Goal: Information Seeking & Learning: Learn about a topic

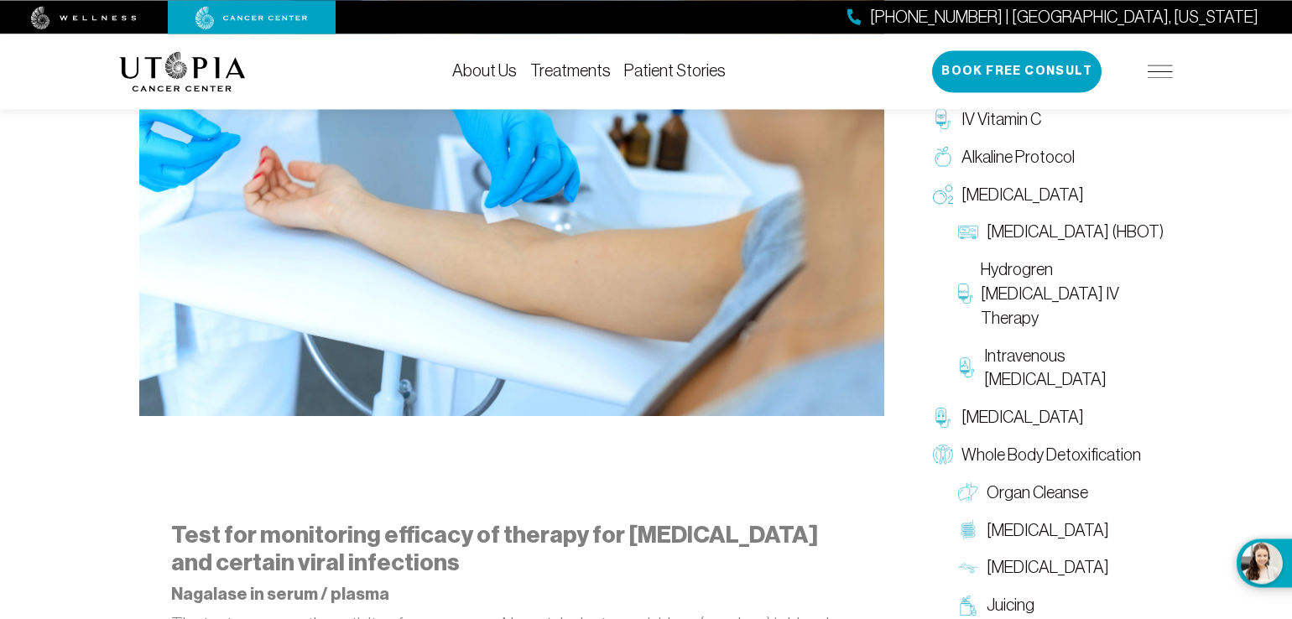
scroll to position [770, 0]
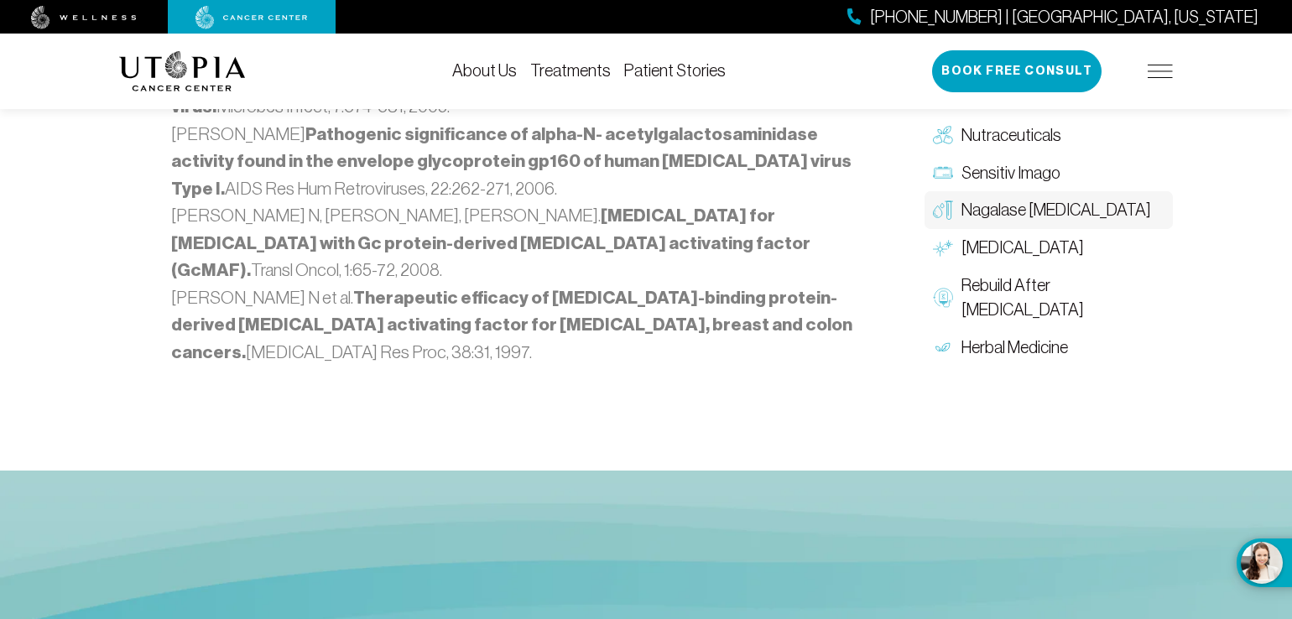
scroll to position [2354, 0]
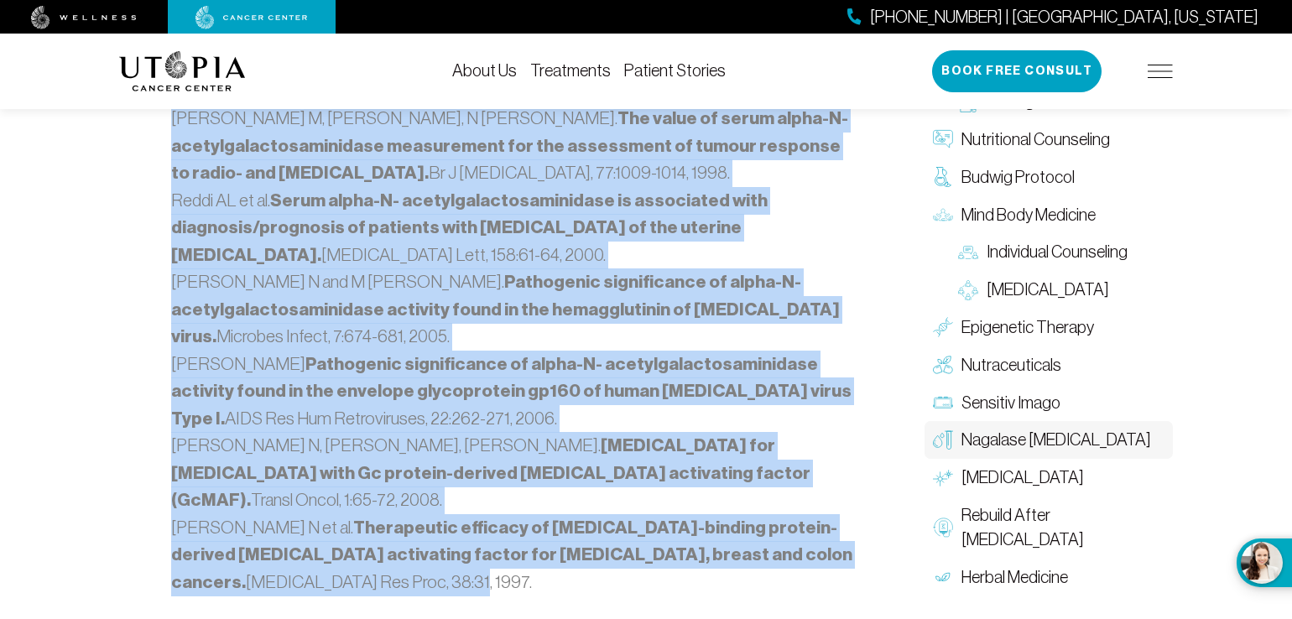
drag, startPoint x: 163, startPoint y: 209, endPoint x: 470, endPoint y: 407, distance: 365.4
copy div "Lore ips dolorsitam consecte ad elitsed doe tempor inc utlabor etdol magnaaliqu…"
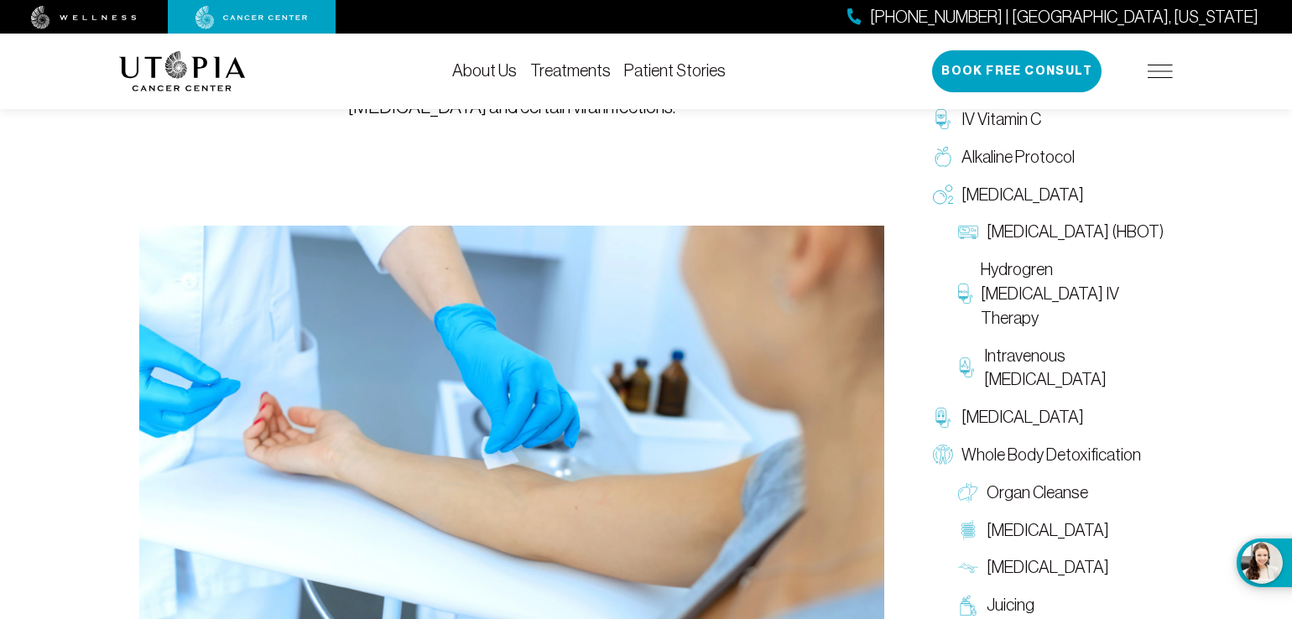
scroll to position [342, 0]
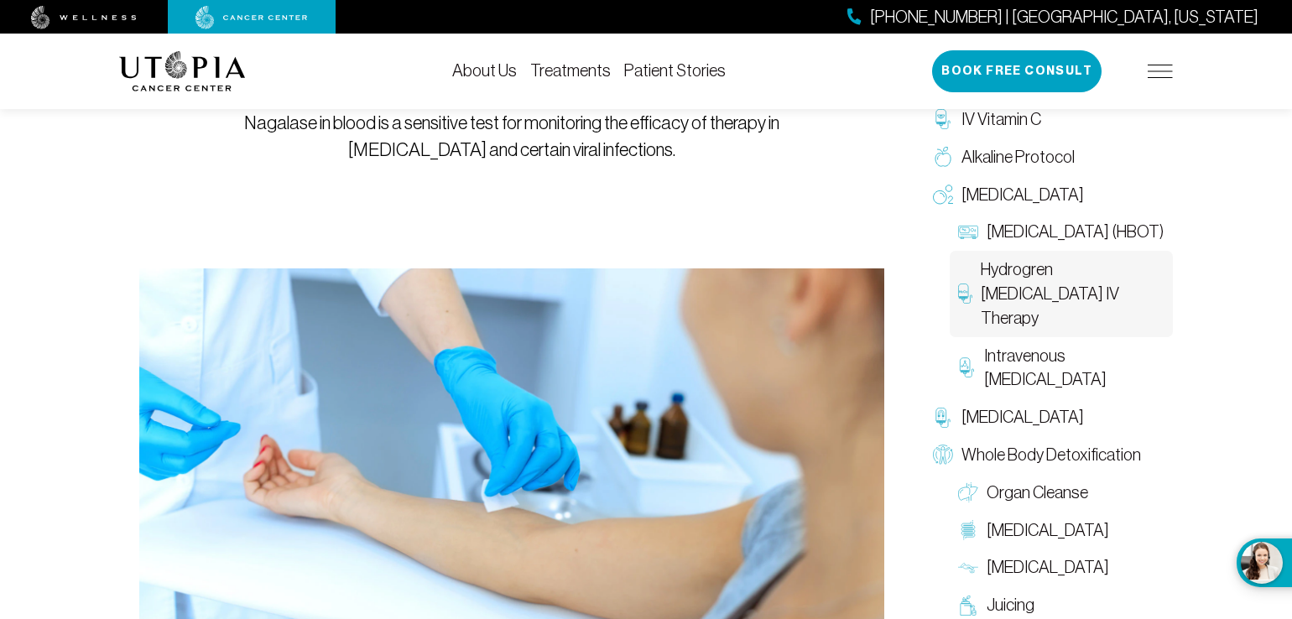
click at [1025, 291] on span "Hydrogren [MEDICAL_DATA] IV Therapy" at bounding box center [1073, 294] width 184 height 72
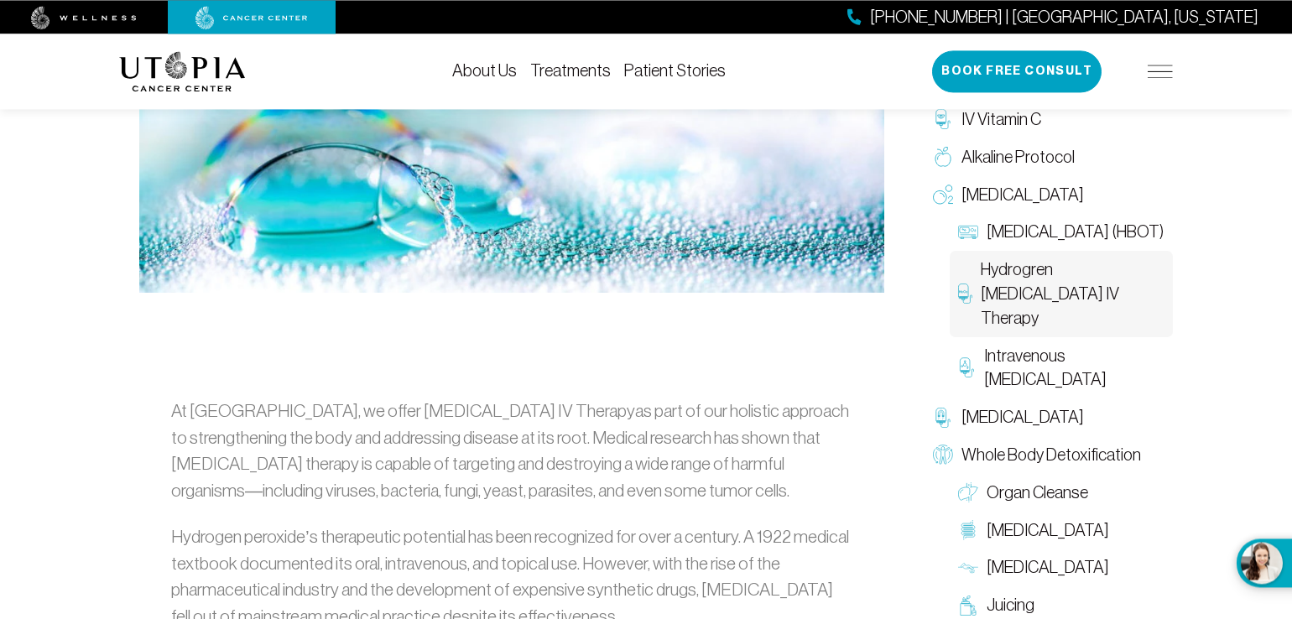
scroll to position [685, 0]
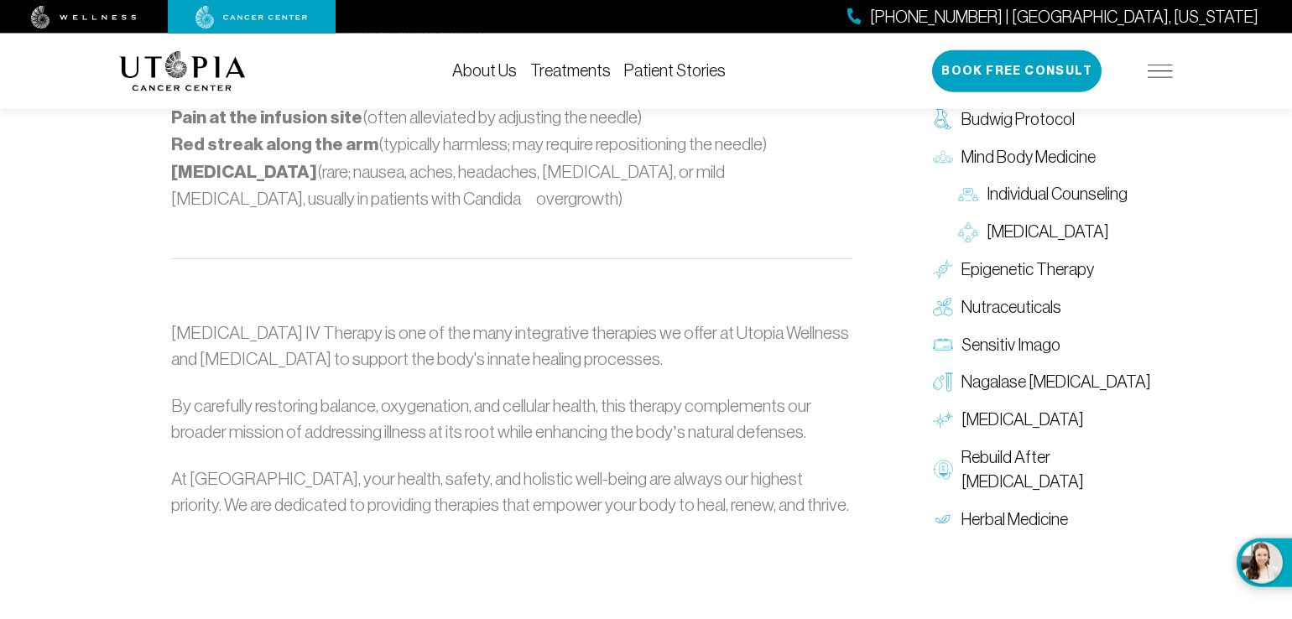
scroll to position [1797, 0]
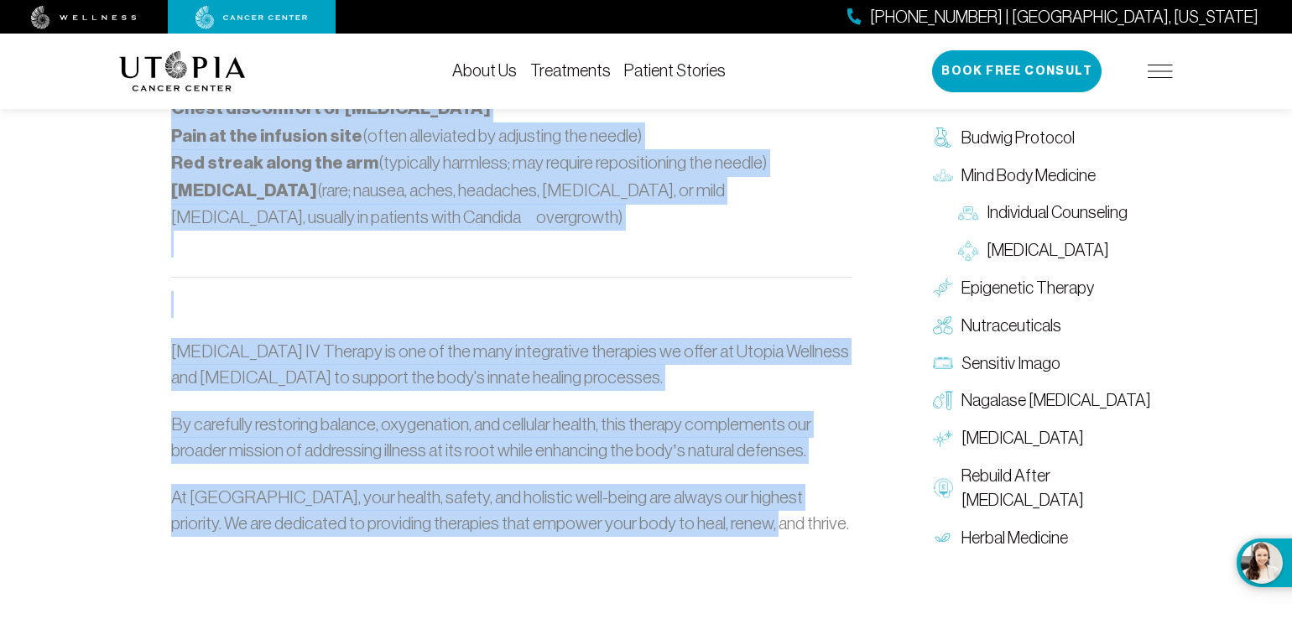
drag, startPoint x: 153, startPoint y: 327, endPoint x: 777, endPoint y: 492, distance: 645.5
copy div "Lo Ipsumd, si ametc Adipisci Elitsedd EI Temporinc utla et dol magnaali enimadm…"
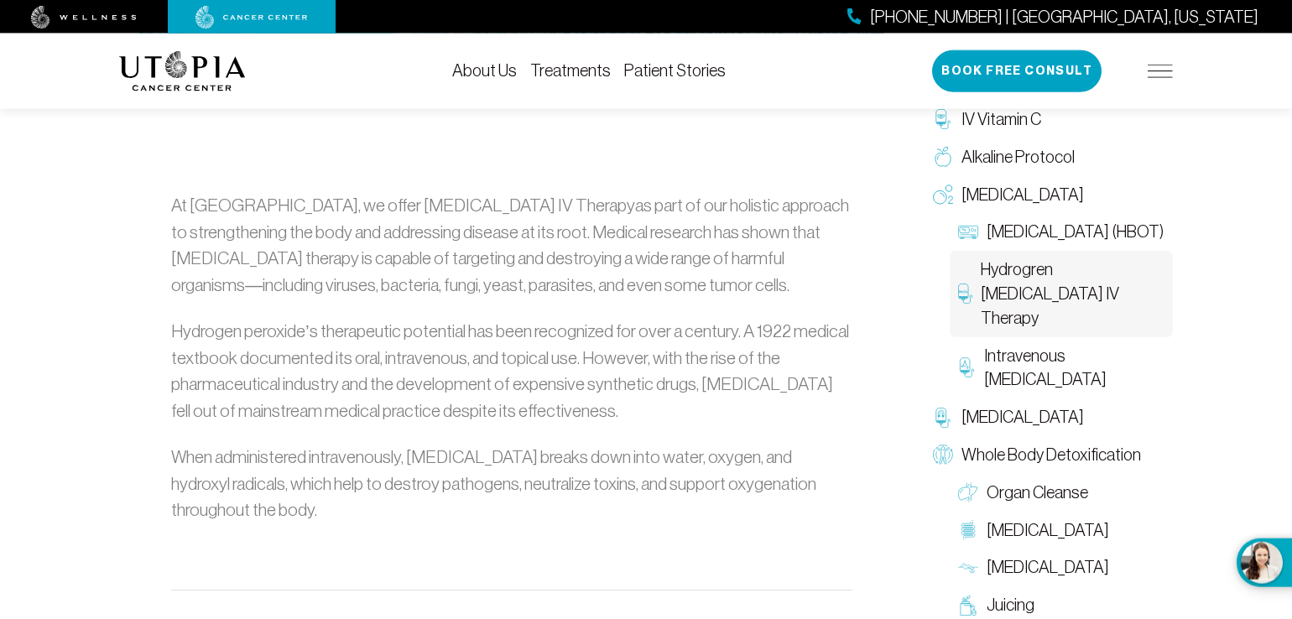
scroll to position [941, 0]
